Goal: Manage account settings

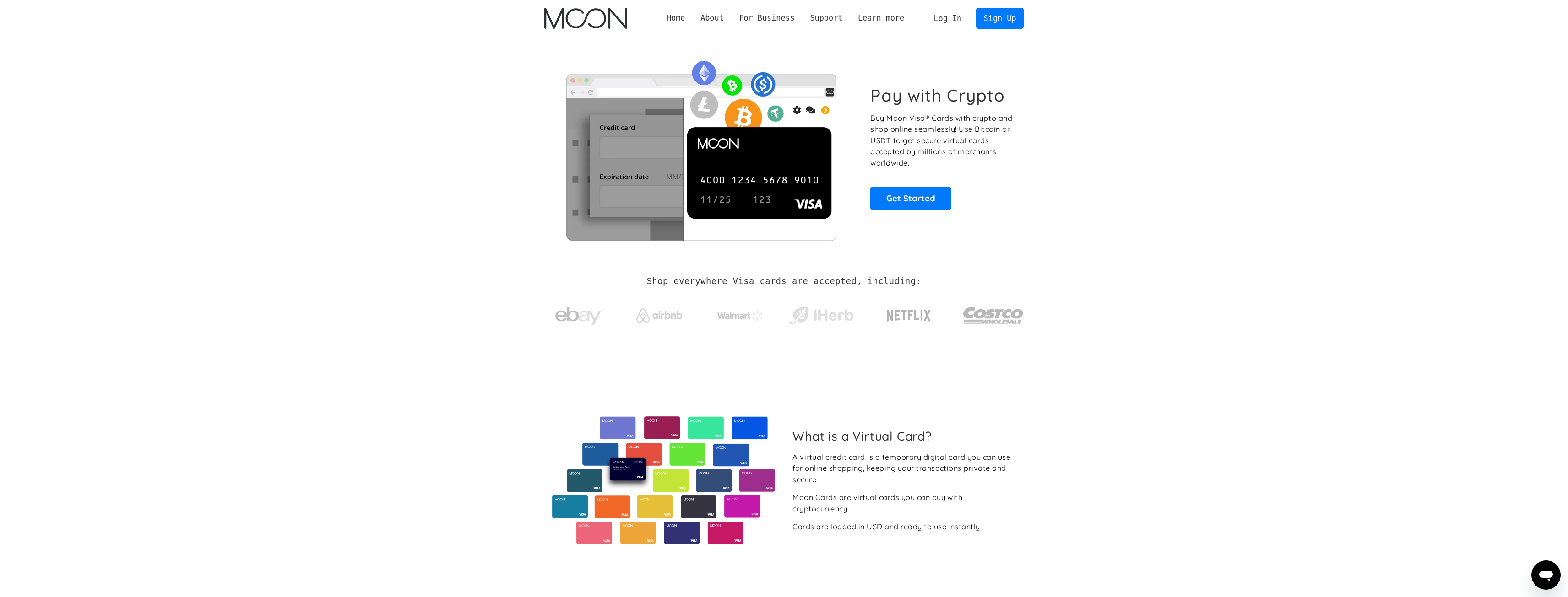
click at [961, 19] on link "Log In" at bounding box center [948, 18] width 43 height 20
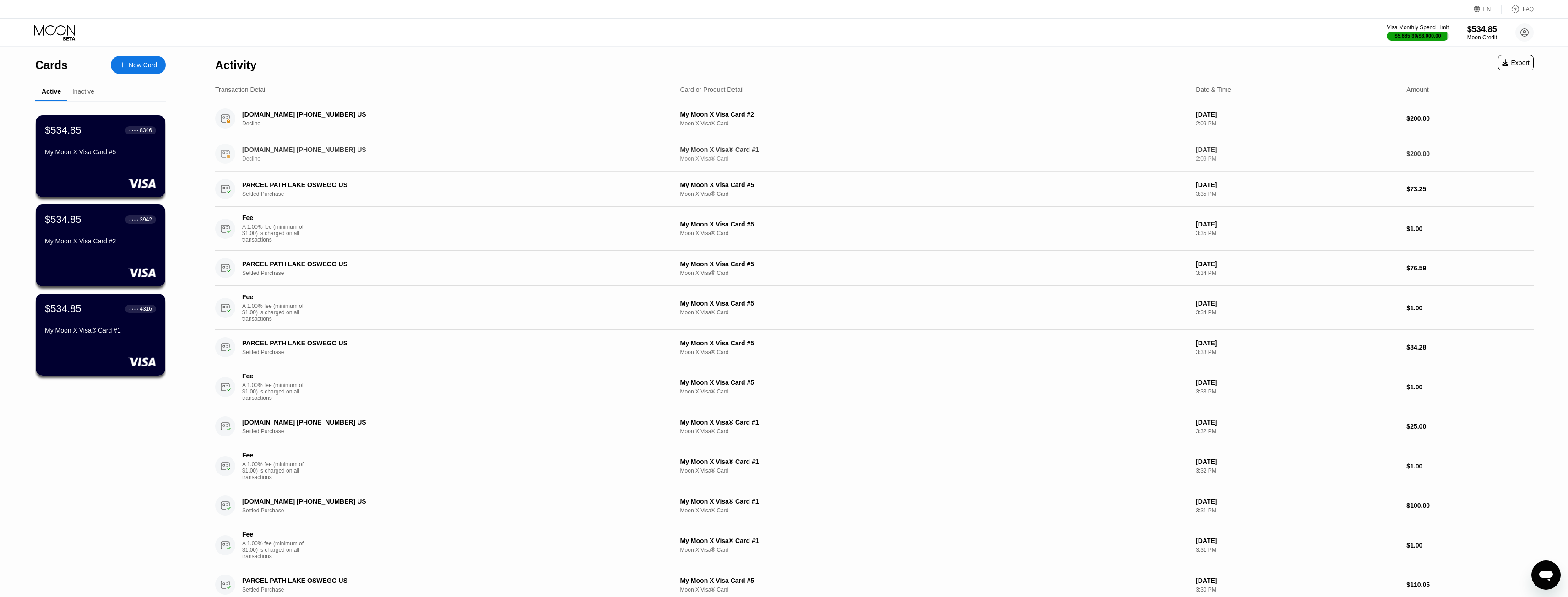
click at [452, 151] on div "[DOMAIN_NAME] [PHONE_NUMBER] US" at bounding box center [433, 149] width 383 height 7
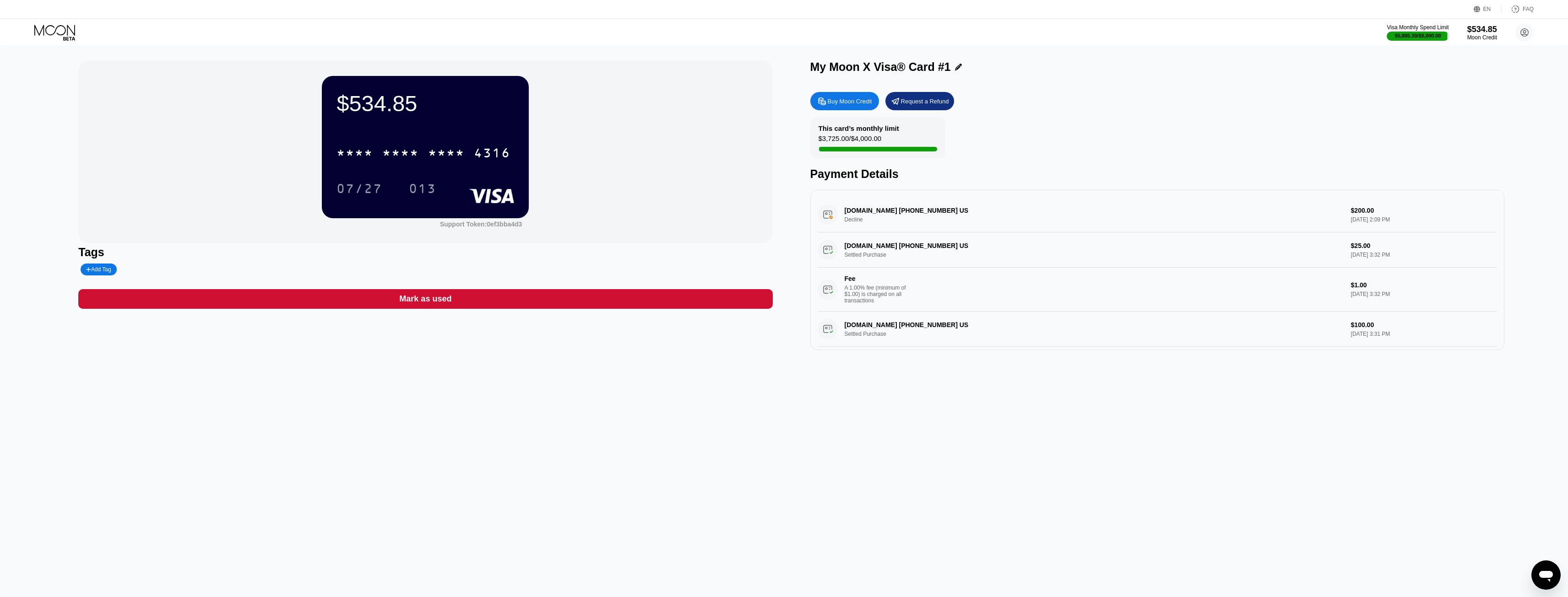
click at [72, 37] on icon at bounding box center [69, 38] width 12 height 4
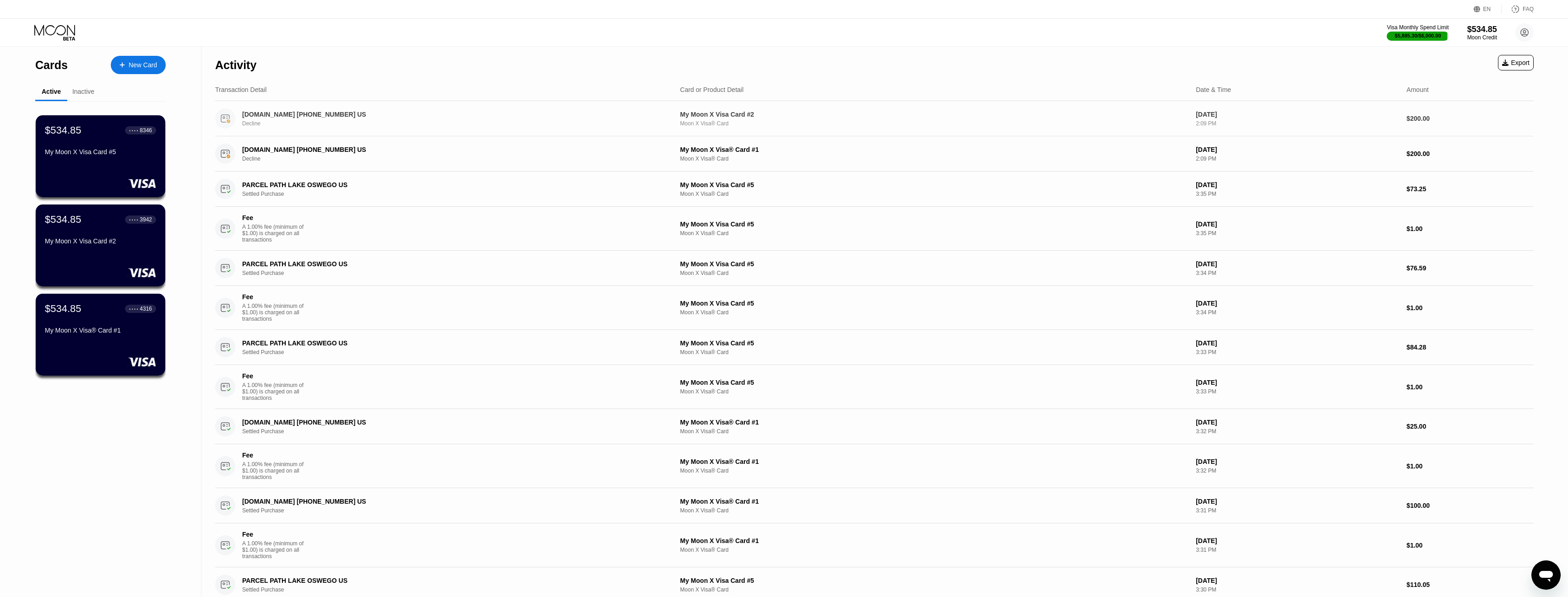
click at [436, 127] on div "Decline" at bounding box center [447, 123] width 412 height 6
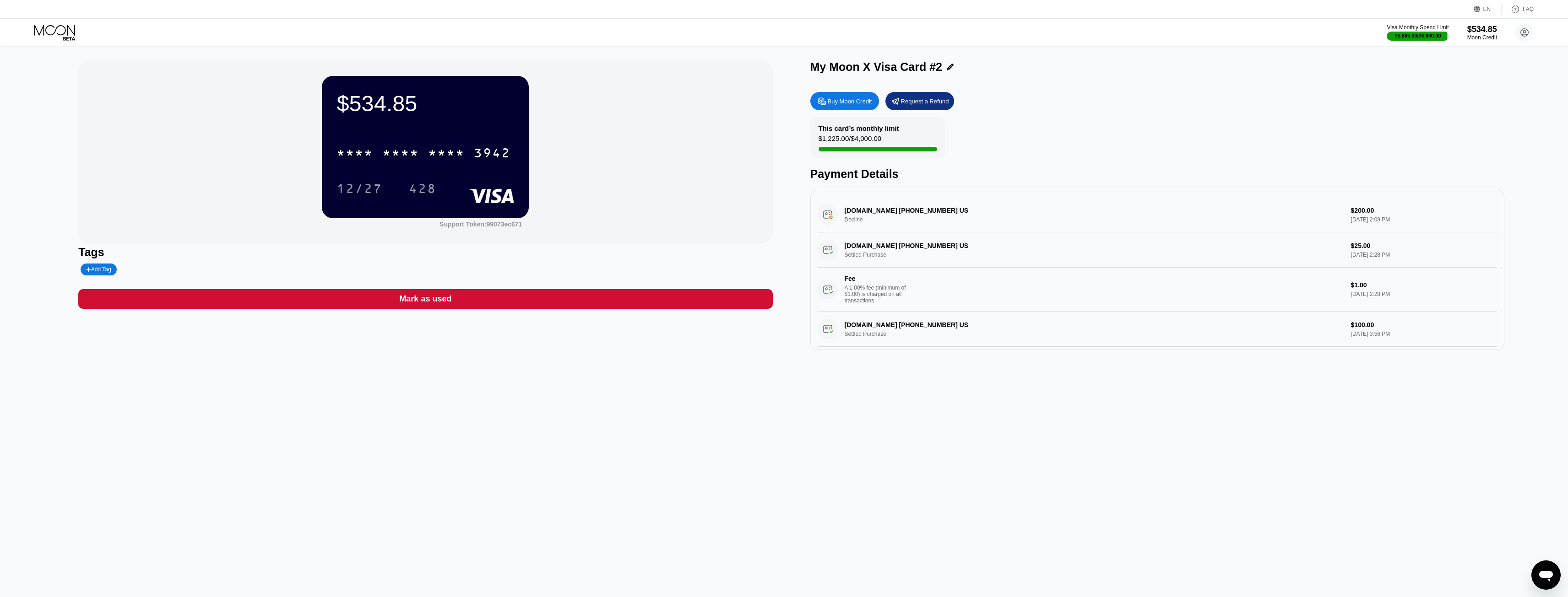
click at [45, 32] on icon at bounding box center [55, 33] width 43 height 16
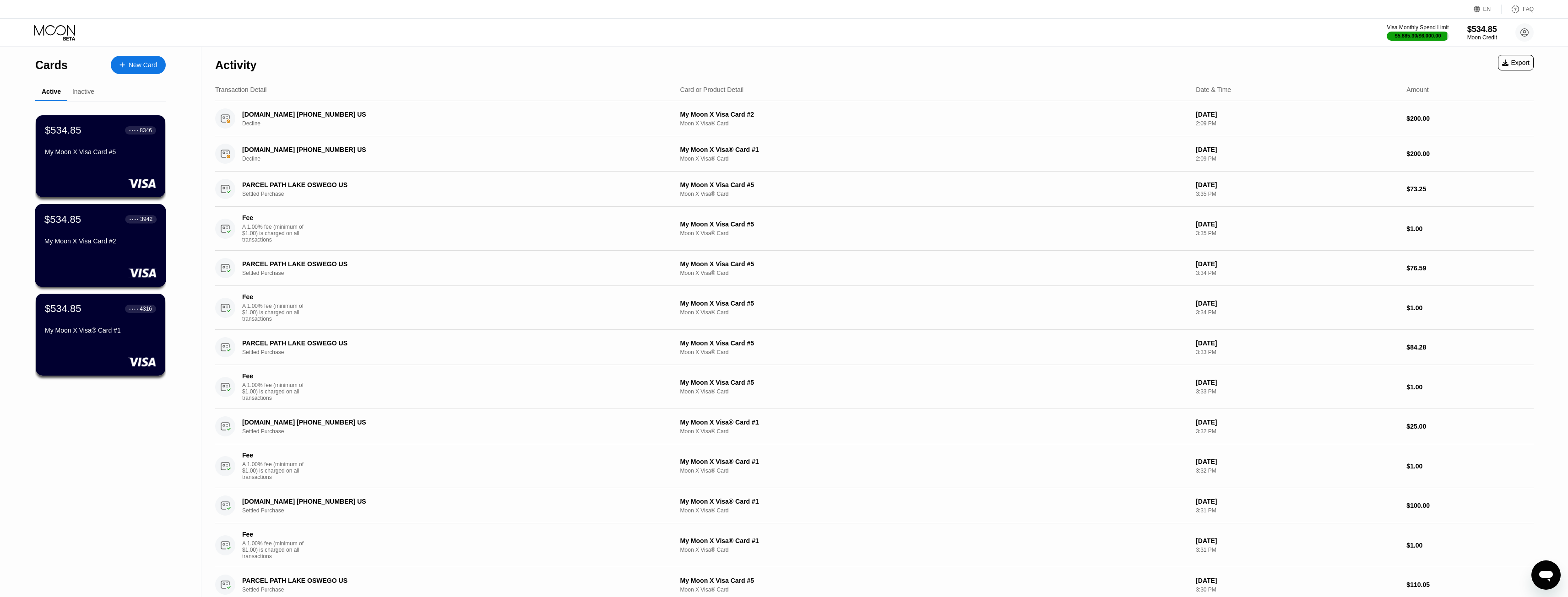
click at [101, 240] on div "My Moon X Visa Card #2" at bounding box center [101, 241] width 112 height 7
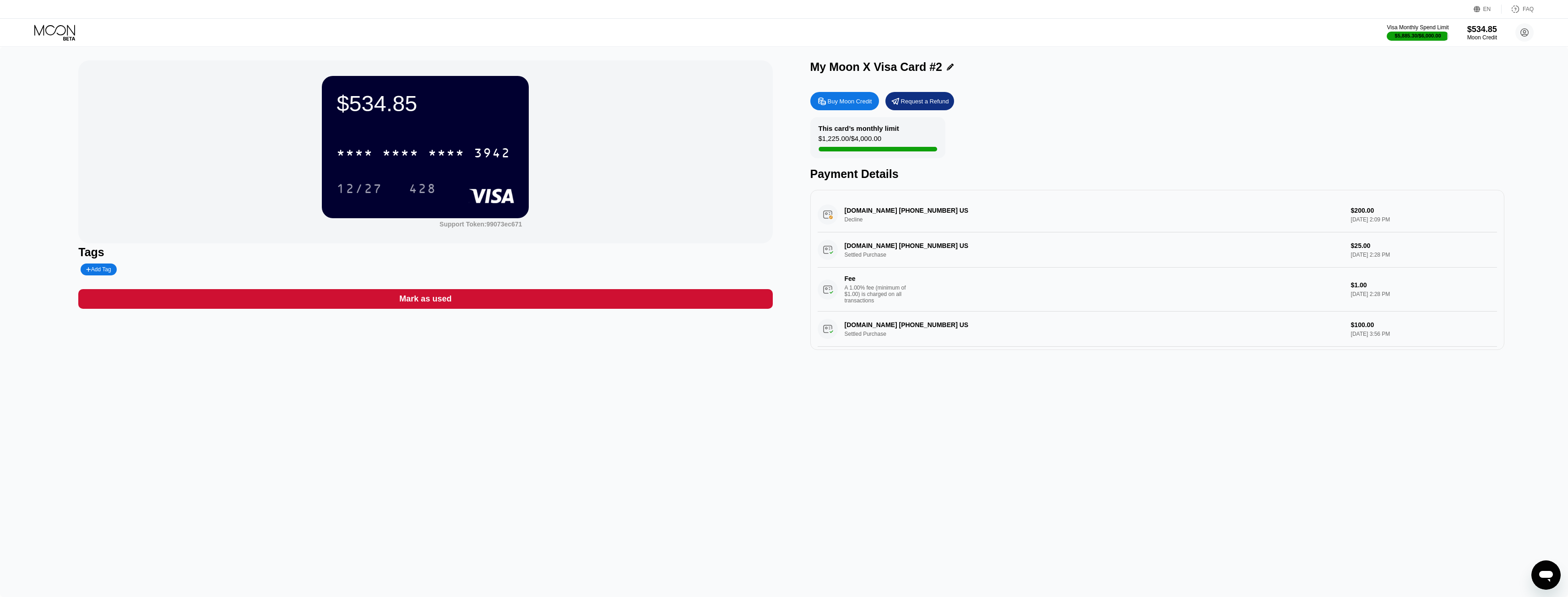
click at [52, 29] on icon at bounding box center [55, 33] width 43 height 16
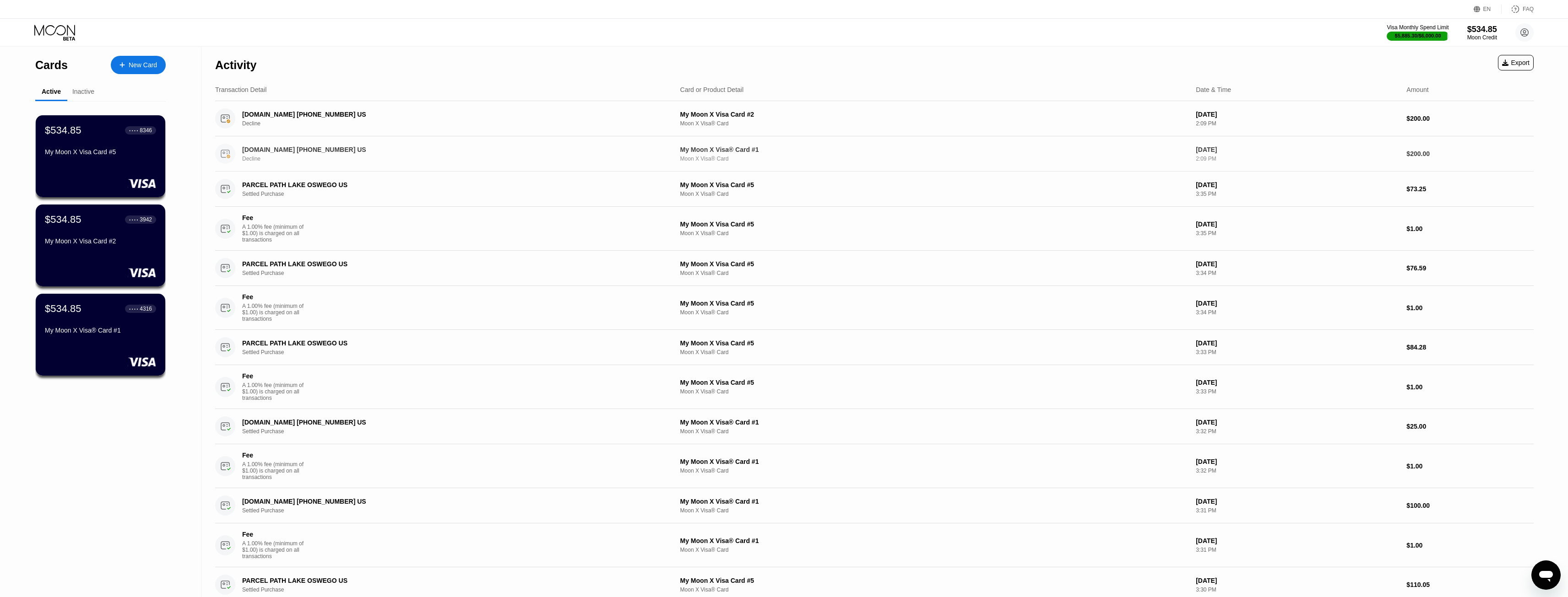
click at [452, 162] on div "Decline" at bounding box center [447, 159] width 412 height 6
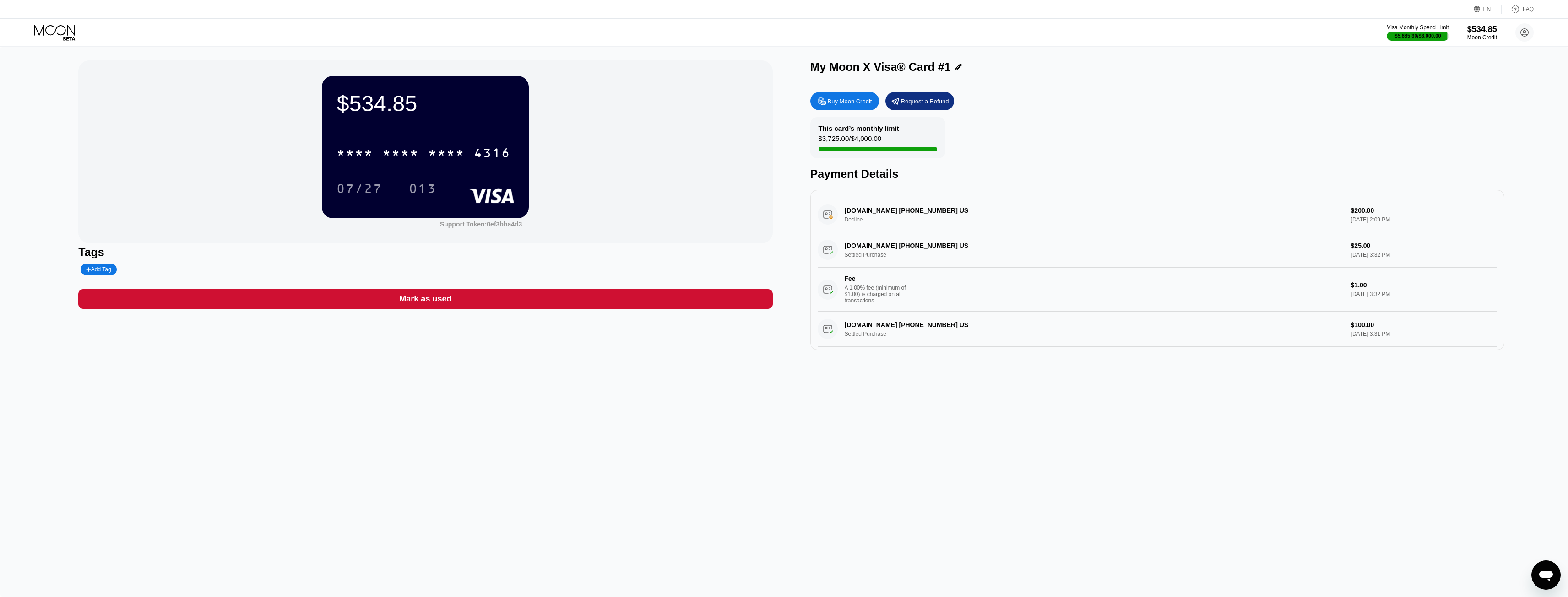
scroll to position [91, 0]
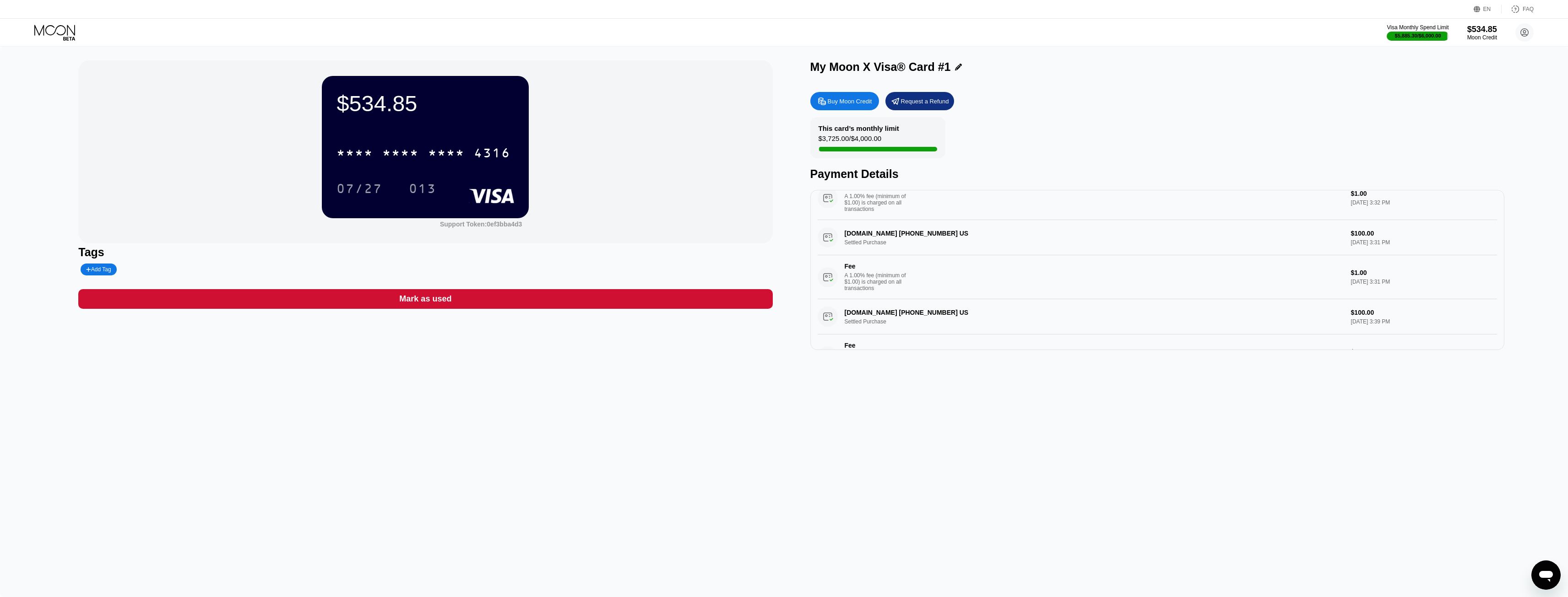
click at [59, 34] on icon at bounding box center [54, 30] width 41 height 11
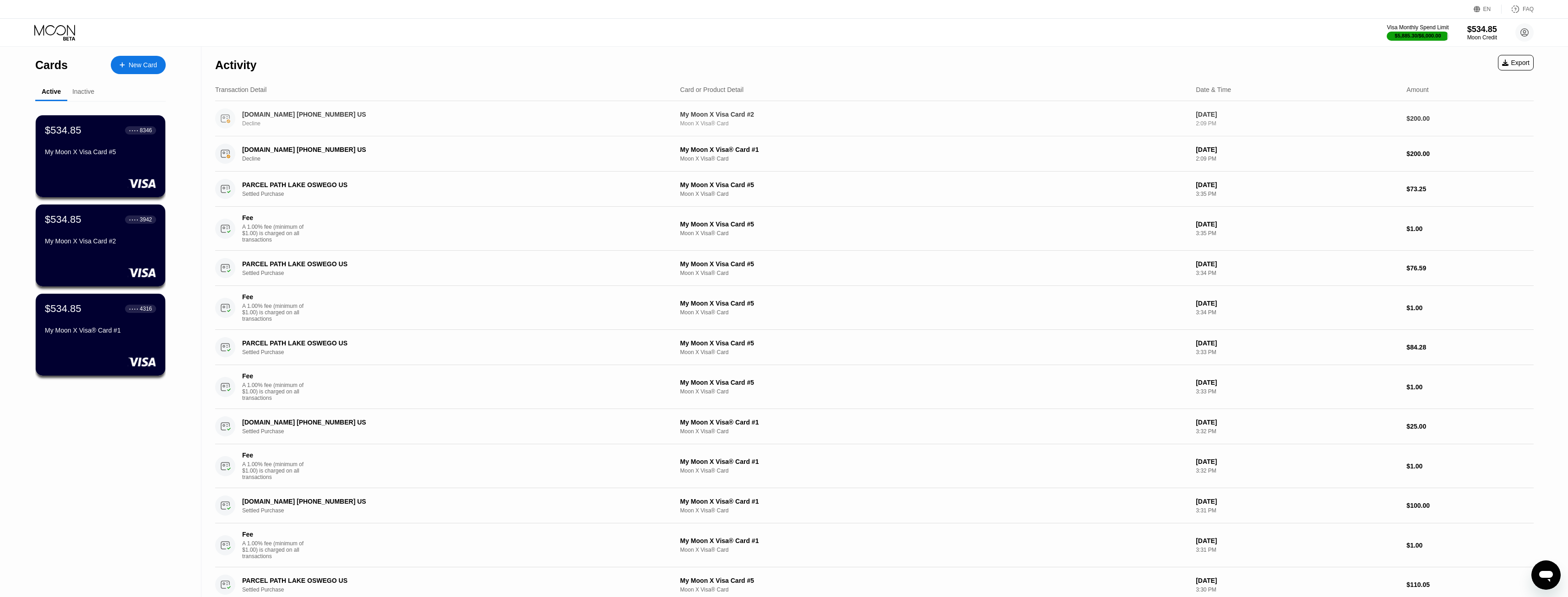
click at [311, 117] on div "WWW.VESYL.COM +16468953253 US" at bounding box center [433, 114] width 383 height 7
click at [387, 146] on div "WWW.VESYL.COM +16468953253 US" at bounding box center [433, 149] width 383 height 7
click at [279, 165] on div "WWW.VESYL.COM +16468953253 US Decline My Moon X Visa® Card #1 Moon X Visa® Card…" at bounding box center [874, 154] width 1318 height 35
click at [132, 176] on div "$534.85 ● ● ● ● 8346 My Moon X Visa Card #5" at bounding box center [101, 156] width 131 height 82
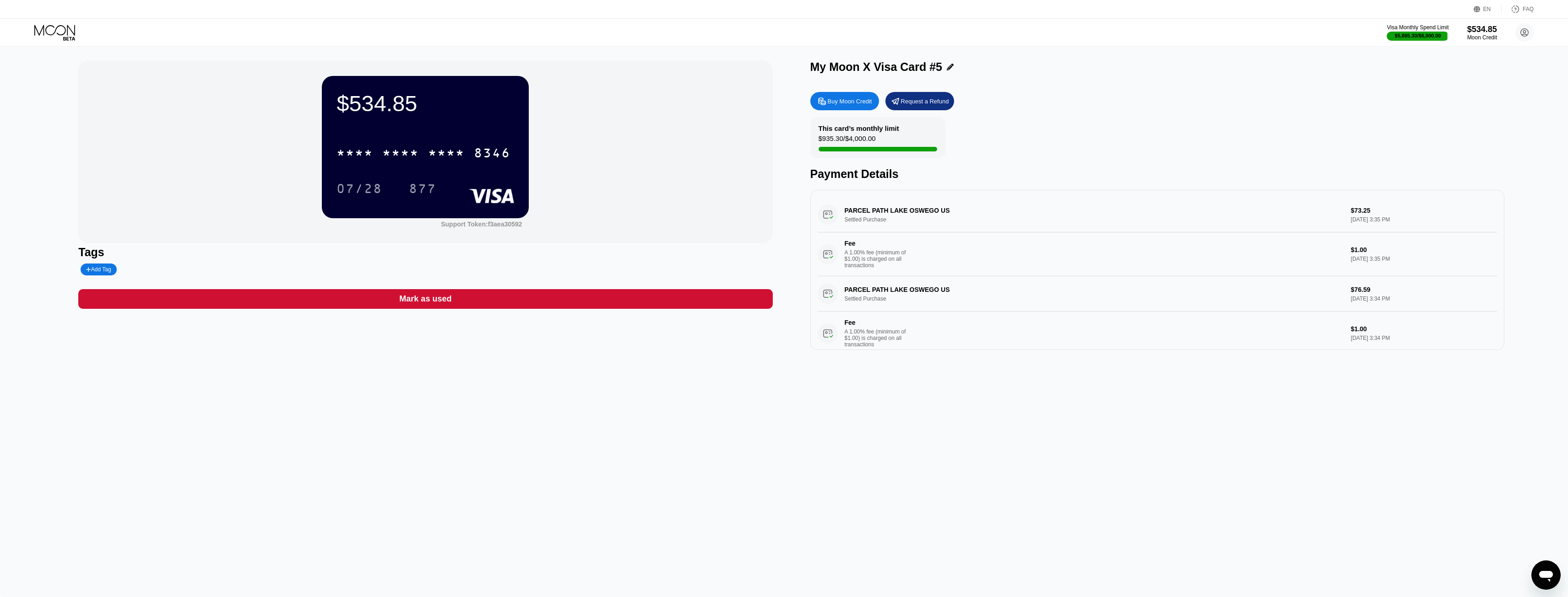
click at [46, 28] on icon at bounding box center [54, 30] width 41 height 11
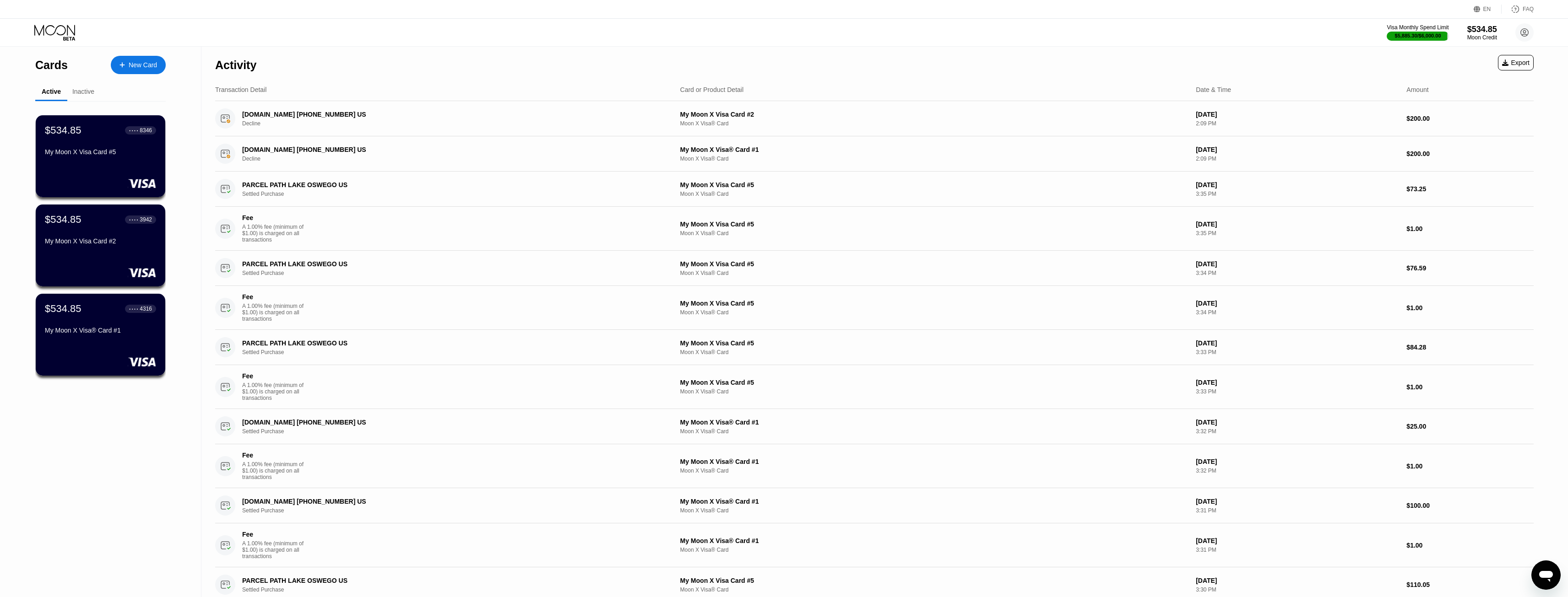
click at [74, 178] on div "$534.85 ● ● ● ● 8346 My Moon X Visa Card #5" at bounding box center [100, 156] width 130 height 82
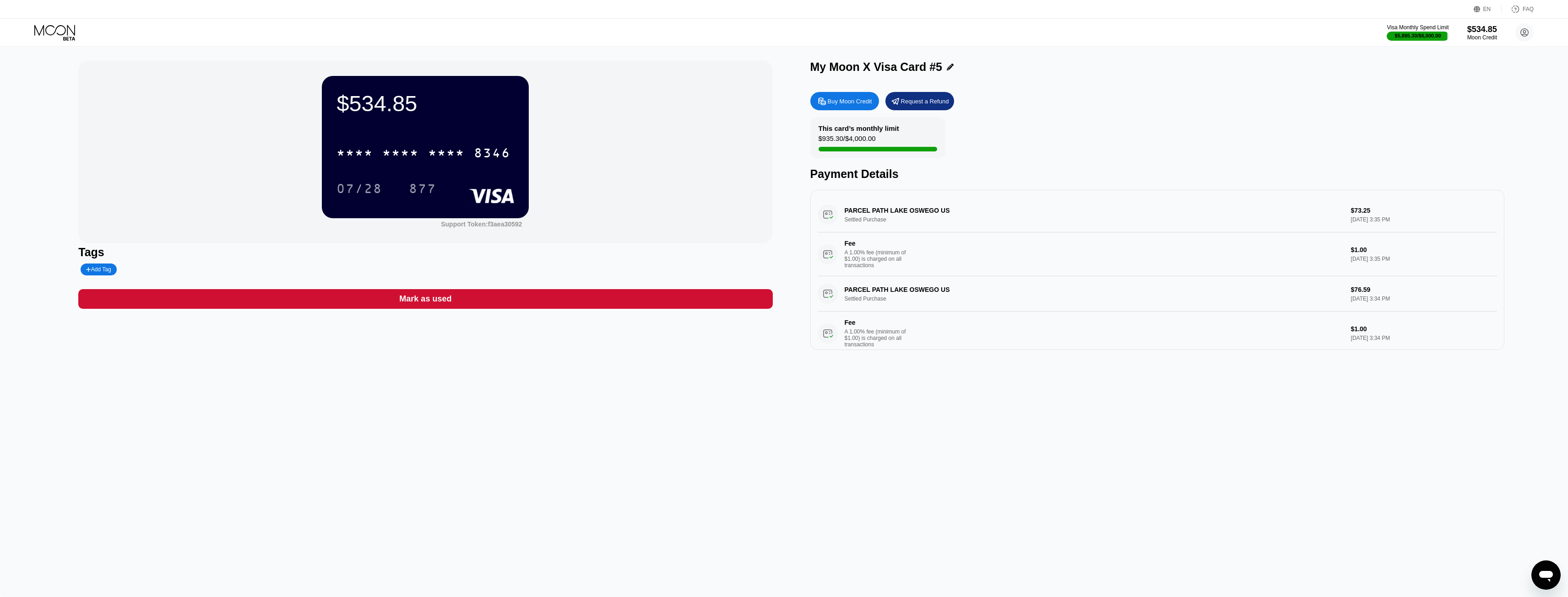
click at [53, 32] on icon at bounding box center [55, 33] width 43 height 16
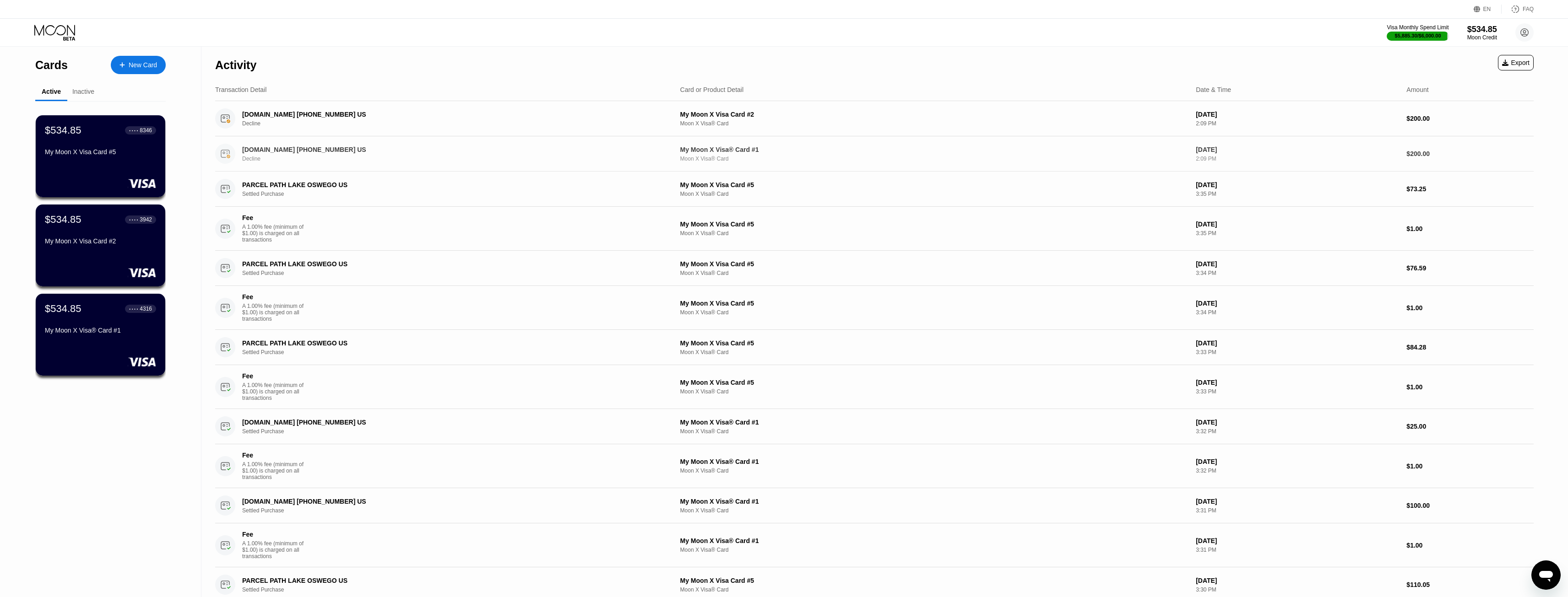
click at [425, 161] on div "Decline" at bounding box center [447, 159] width 412 height 6
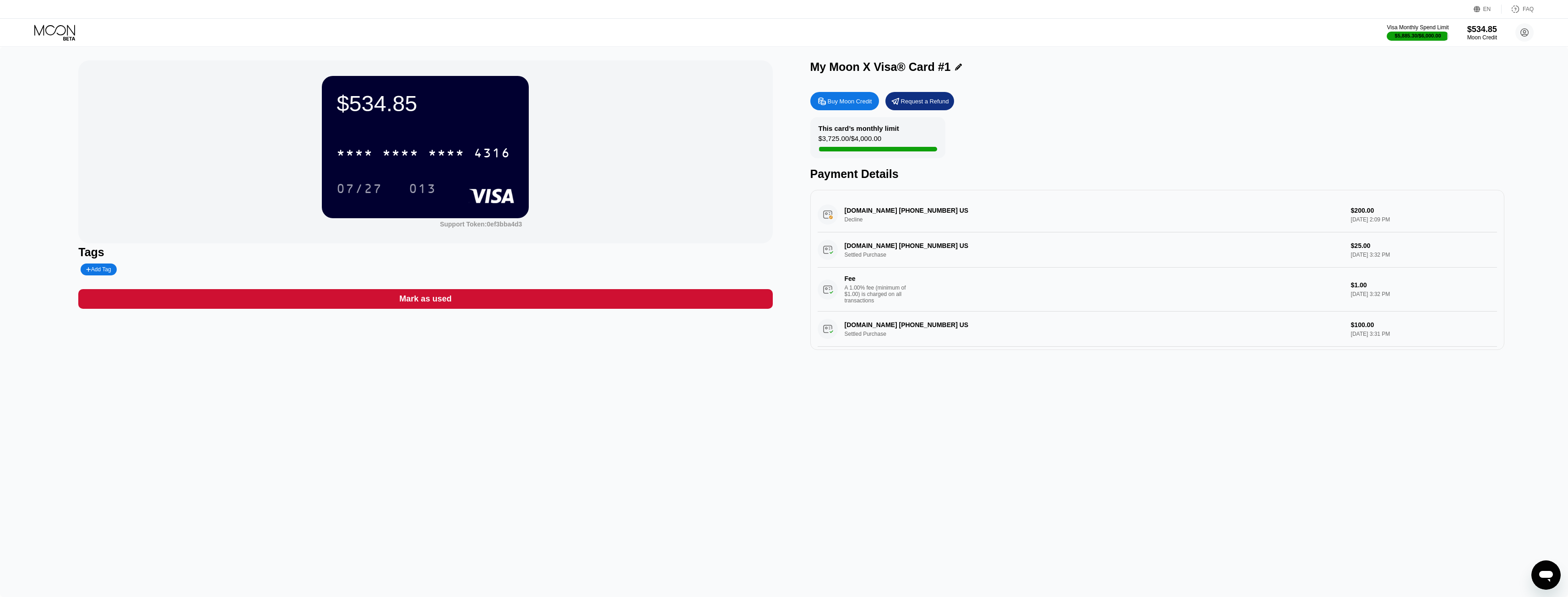
click at [67, 28] on icon at bounding box center [55, 33] width 43 height 16
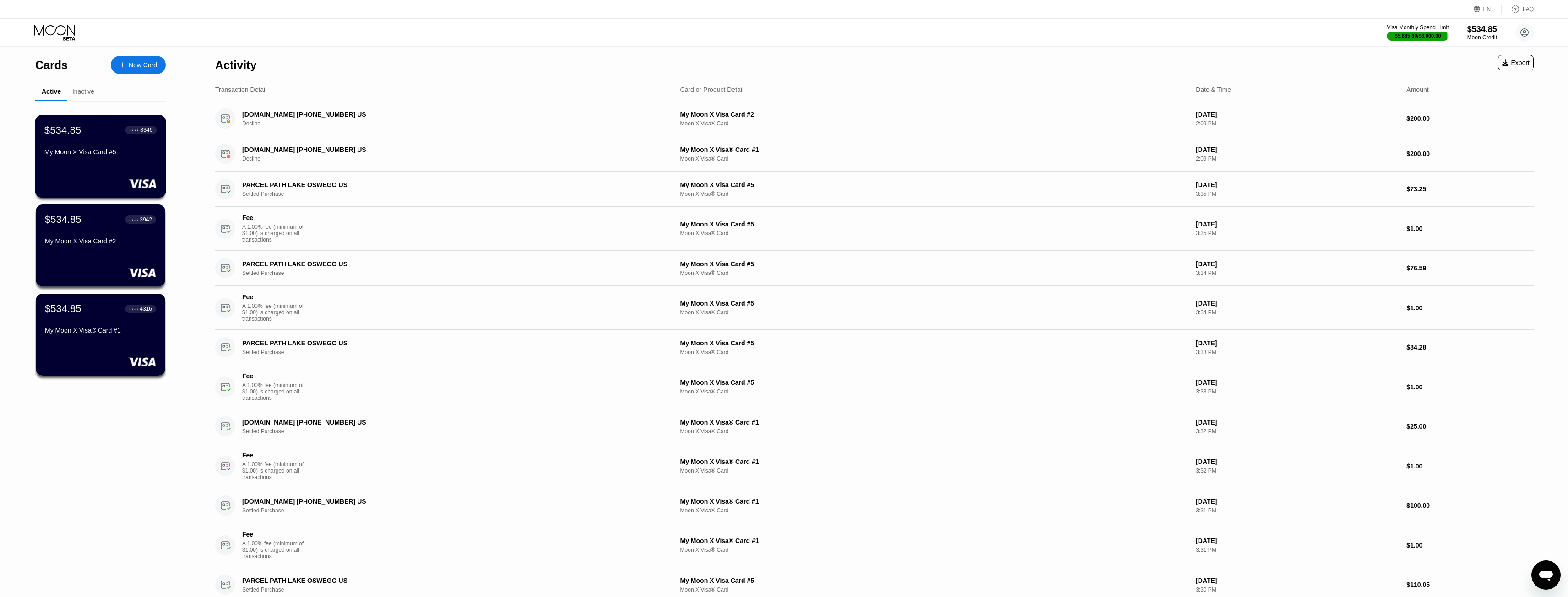
click at [144, 153] on div "My Moon X Visa Card #5" at bounding box center [101, 152] width 112 height 7
